Goal: Information Seeking & Learning: Understand process/instructions

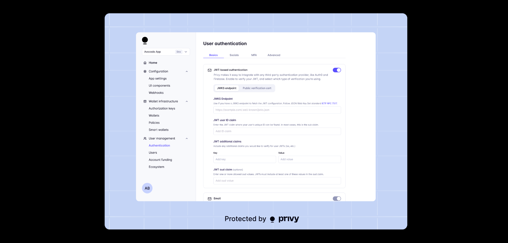
type textarea "*"
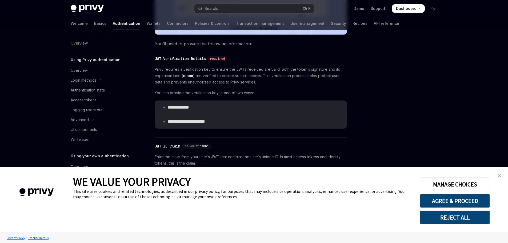
scroll to position [264, 0]
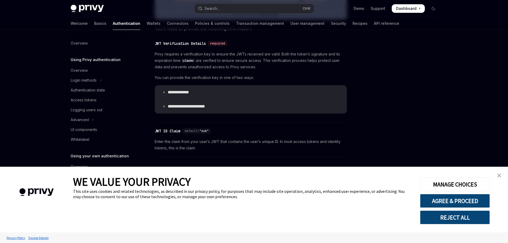
click at [499, 172] on link "close banner" at bounding box center [499, 175] width 11 height 11
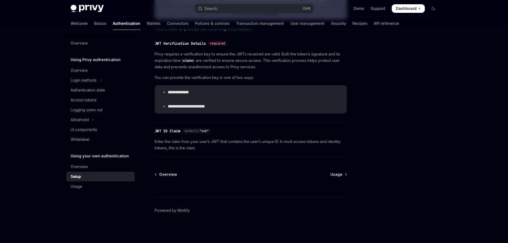
click at [398, 149] on div at bounding box center [401, 142] width 81 height 202
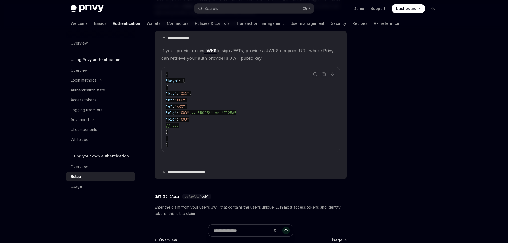
scroll to position [311, 0]
click at [236, 115] on span "// "RS256" or "ES256"" at bounding box center [214, 112] width 45 height 5
copy span "ES256"
click at [204, 179] on summary "**********" at bounding box center [251, 172] width 192 height 14
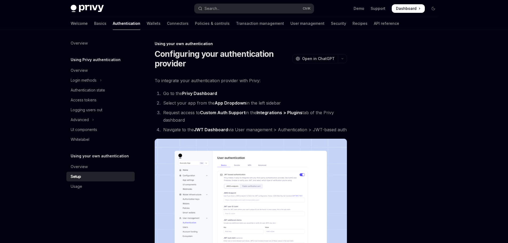
scroll to position [264, 0]
